Goal: Task Accomplishment & Management: Manage account settings

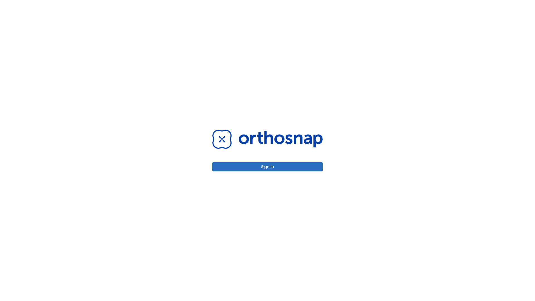
click at [268, 167] on button "Sign in" at bounding box center [267, 166] width 110 height 9
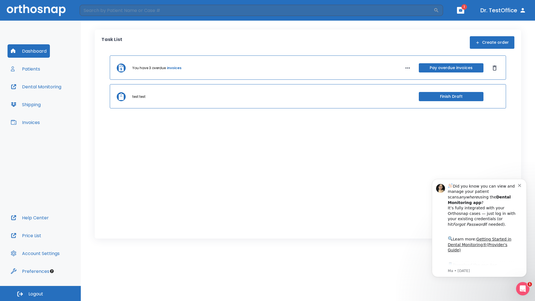
click at [40, 293] on span "Logout" at bounding box center [35, 294] width 15 height 6
